Goal: Check status

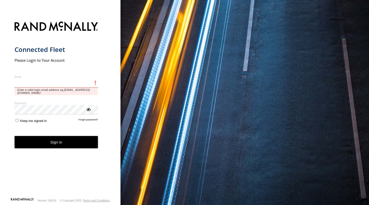
type input "**********"
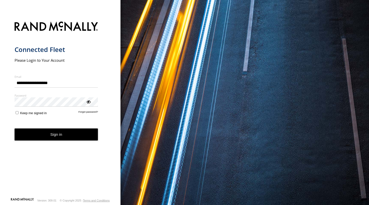
click at [61, 134] on button "Sign in" at bounding box center [57, 134] width 84 height 12
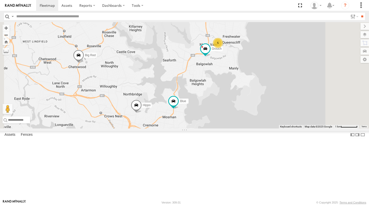
drag, startPoint x: 231, startPoint y: 135, endPoint x: 204, endPoint y: 155, distance: 33.7
click at [204, 128] on div "Hippo Blue DELTA Ferrari Troopie The Fridge The Frog The Barra Big Red [PERSON_…" at bounding box center [184, 75] width 369 height 106
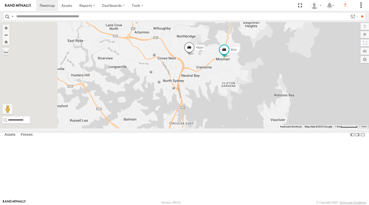
drag, startPoint x: 189, startPoint y: 138, endPoint x: 243, endPoint y: 80, distance: 79.2
click at [243, 80] on div "Hippo Blue DELTA Ferrari Troopie The Fridge The Frog The Barra Big Red [PERSON_…" at bounding box center [184, 75] width 369 height 106
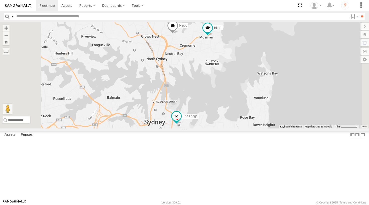
drag, startPoint x: 243, startPoint y: 80, endPoint x: 227, endPoint y: 57, distance: 27.8
click at [227, 57] on div "Hippo Blue DELTA Ferrari Troopie The Fridge The Frog The Barra Big Red [PERSON_…" at bounding box center [184, 75] width 369 height 106
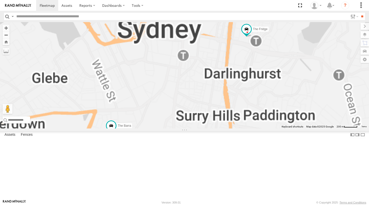
drag, startPoint x: 225, startPoint y: 160, endPoint x: 237, endPoint y: 116, distance: 44.7
click at [237, 116] on div "Hippo Blue DELTA Ferrari Troopie The Fridge The Frog The Barra Big Red [PERSON_…" at bounding box center [184, 75] width 369 height 106
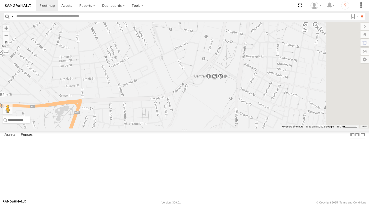
drag, startPoint x: 176, startPoint y: 146, endPoint x: 178, endPoint y: 129, distance: 16.4
click at [178, 128] on div "Hippo Blue DELTA Ferrari Troopie The Fridge The Frog The Barra Big Red [PERSON_…" at bounding box center [184, 75] width 369 height 106
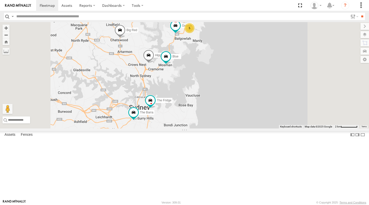
drag, startPoint x: 228, startPoint y: 76, endPoint x: 219, endPoint y: 111, distance: 35.9
click at [218, 111] on div "Hippo Blue DELTA Ferrari Troopie The Fridge The Frog The Barra Big Red [PERSON_…" at bounding box center [184, 75] width 369 height 106
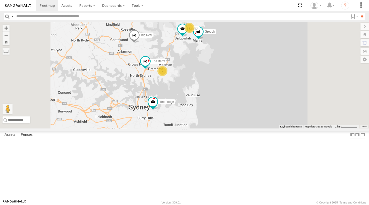
click at [324, 83] on div "Grouch Troopie The Fridge The Frog The Barra Big Red 2 DELTA 6" at bounding box center [184, 75] width 369 height 106
click at [327, 41] on div "Grouch Troopie The Fridge The Frog The Barra Big Red 2 DELTA 6" at bounding box center [184, 75] width 369 height 106
